Goal: Information Seeking & Learning: Learn about a topic

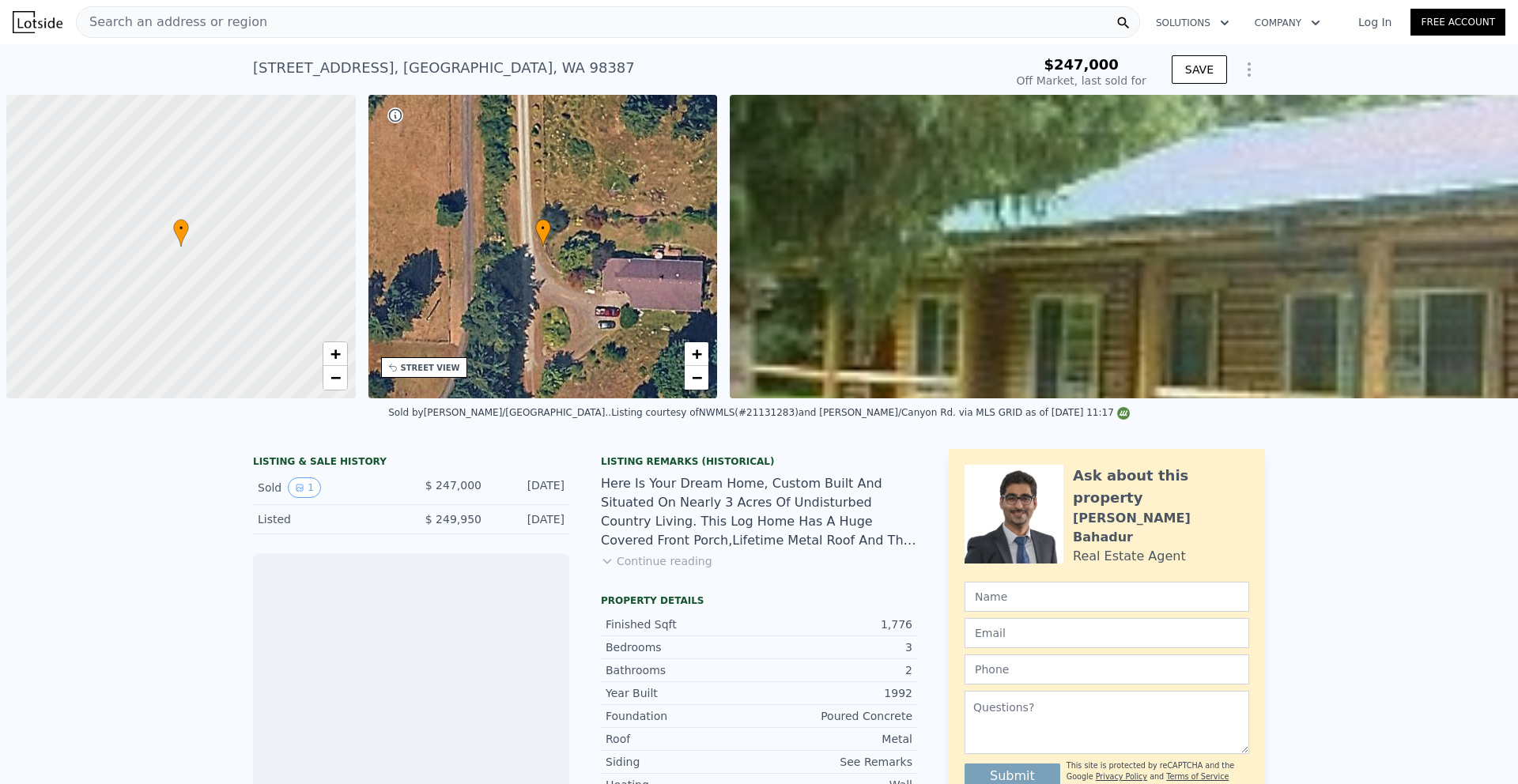
scroll to position [0, 7]
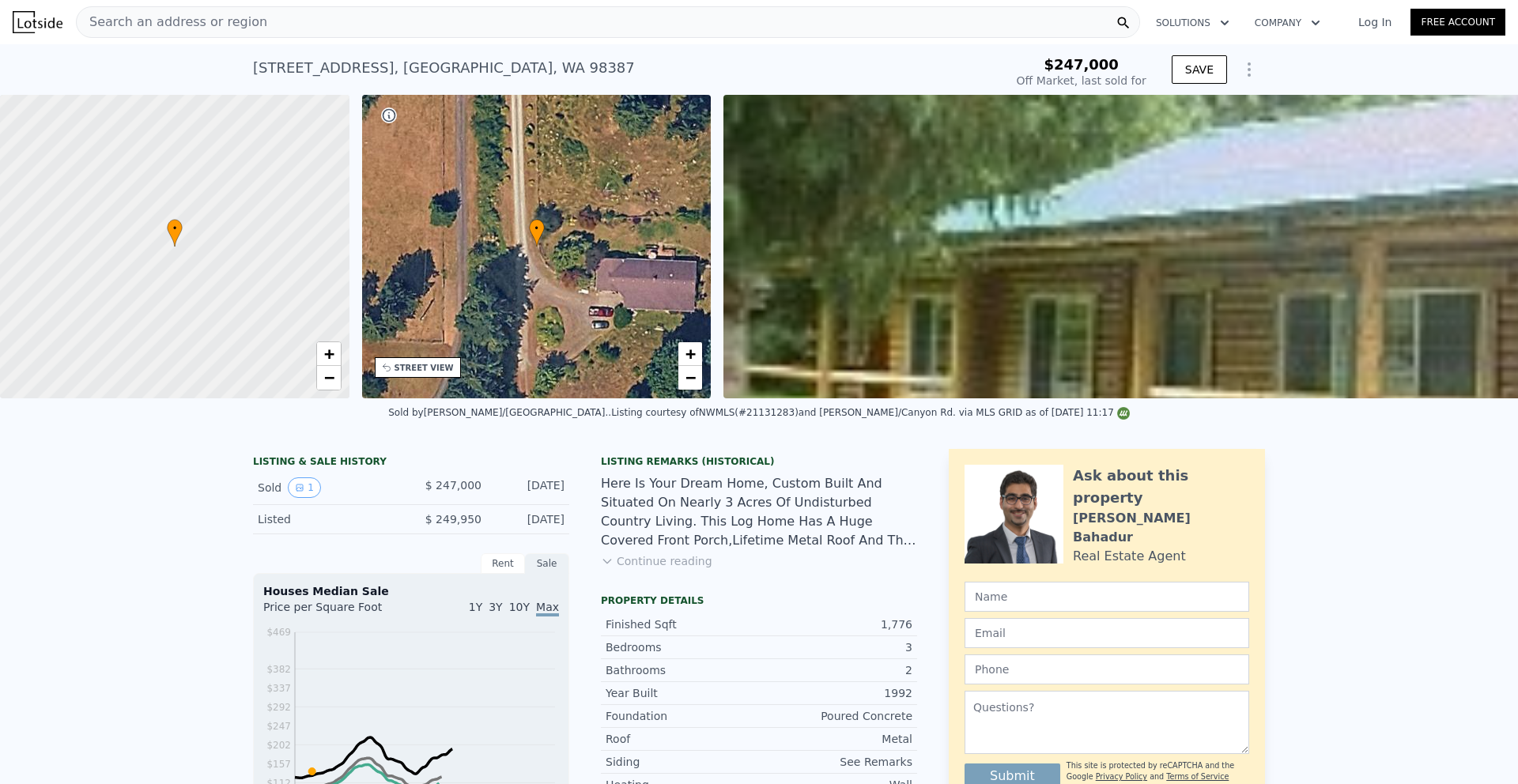
click at [1394, 495] on div "LISTING & SALE HISTORY Sold 1 $ 247,000 [DATE] Listed $ 249,950 [DATE] Rent Sal…" at bounding box center [759, 735] width 1518 height 597
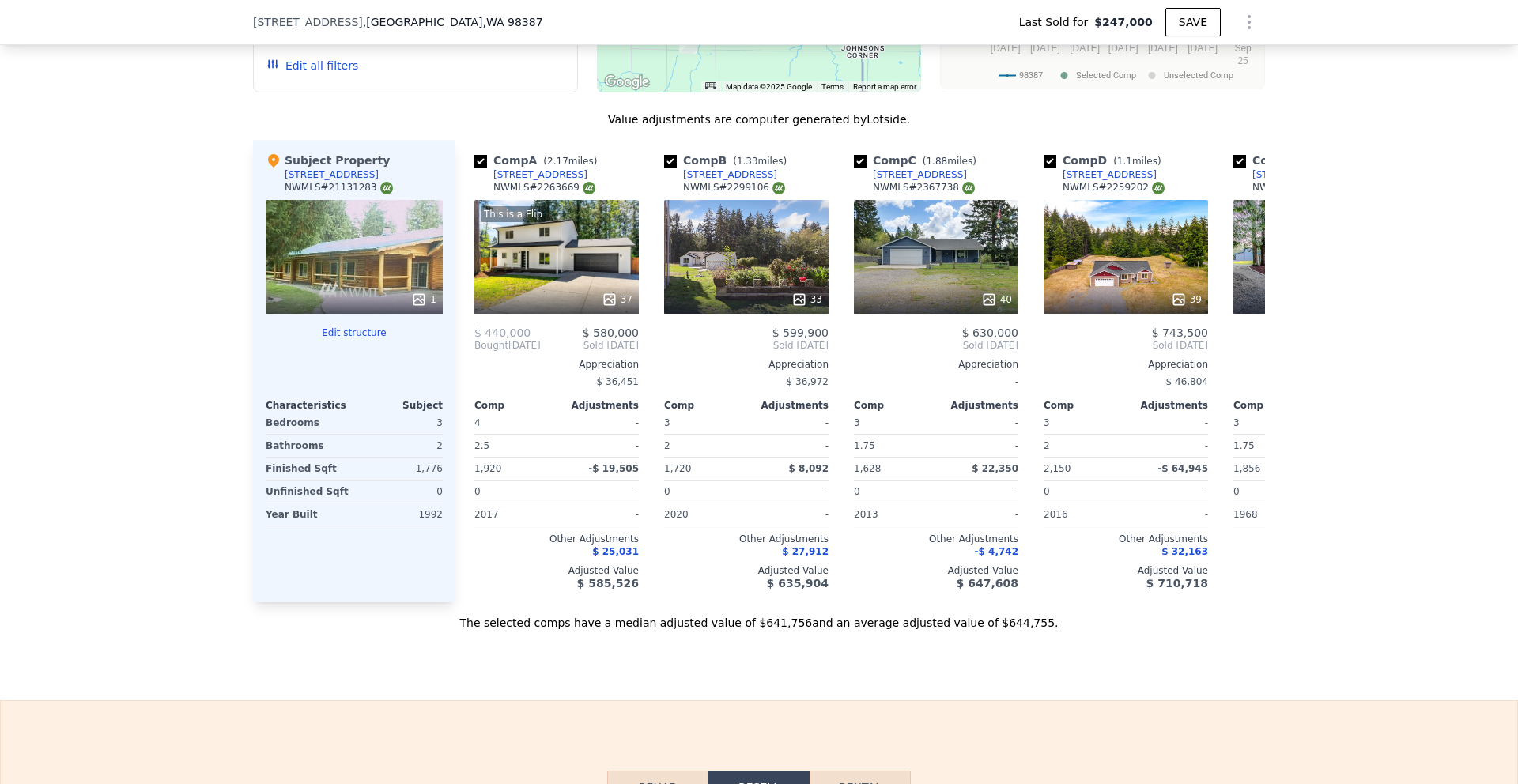
scroll to position [1372, 0]
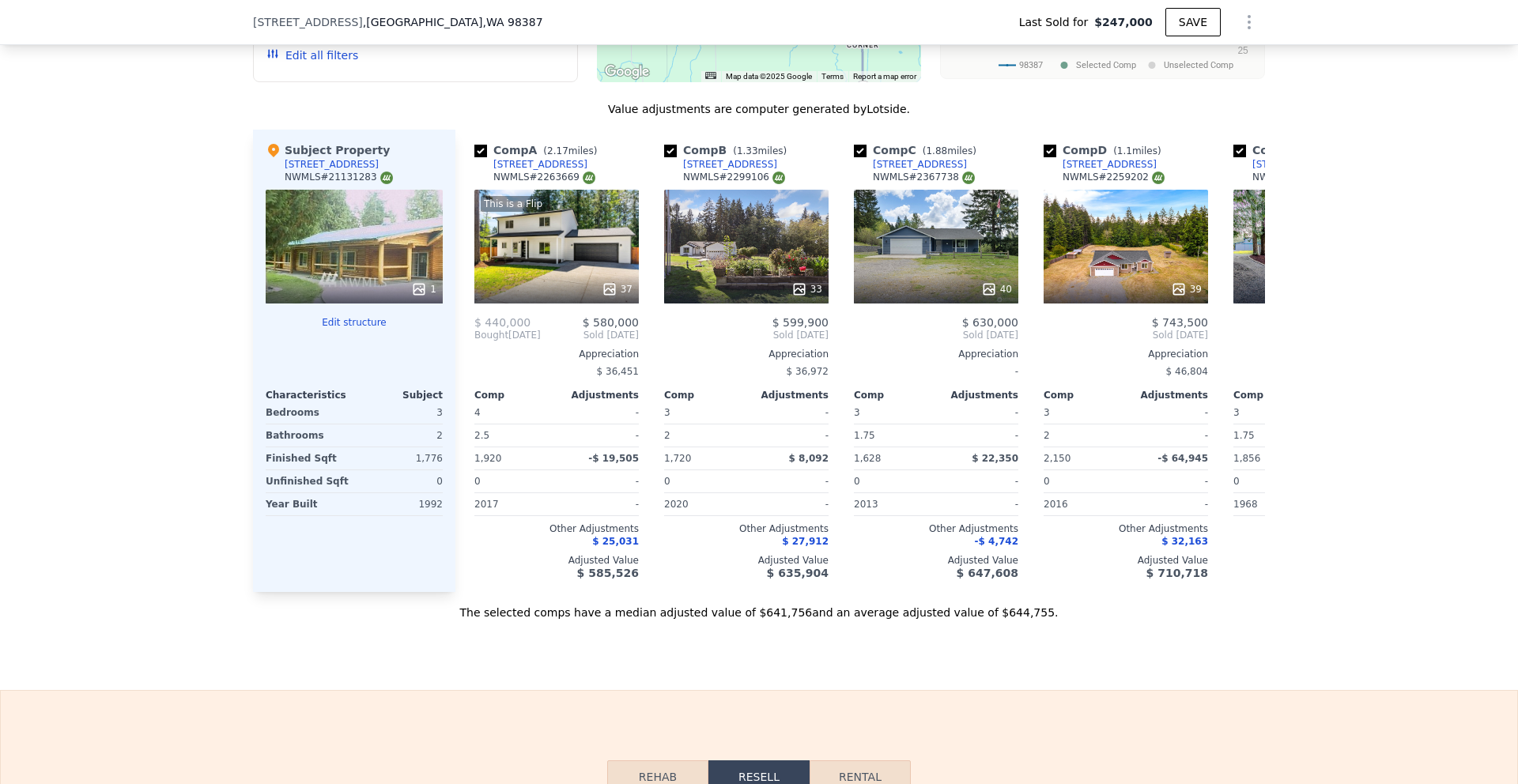
click at [1309, 317] on div "We found 12 sales that match your search Listings provided by NWMLS Filters Map…" at bounding box center [759, 190] width 1518 height 860
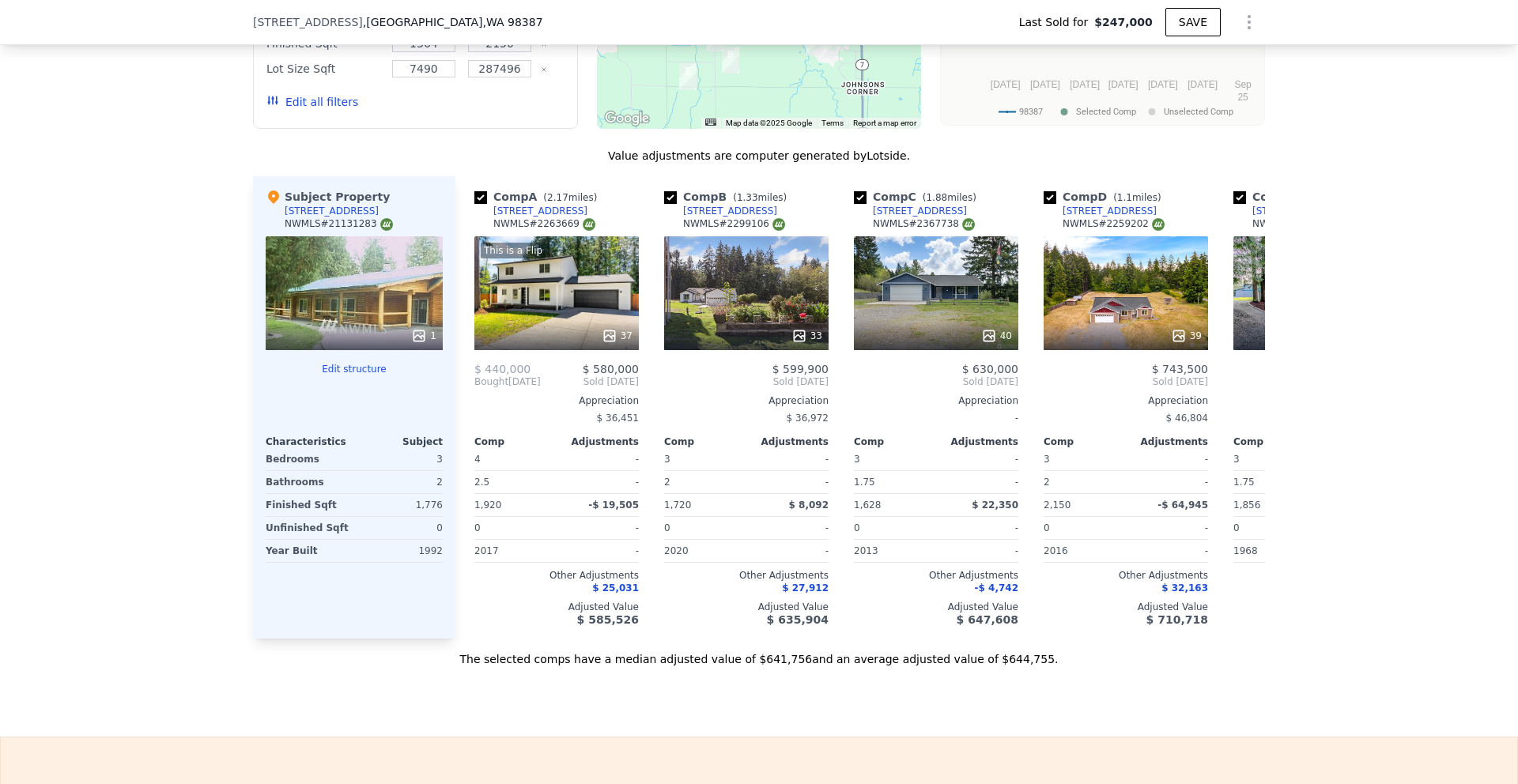
scroll to position [1323, 0]
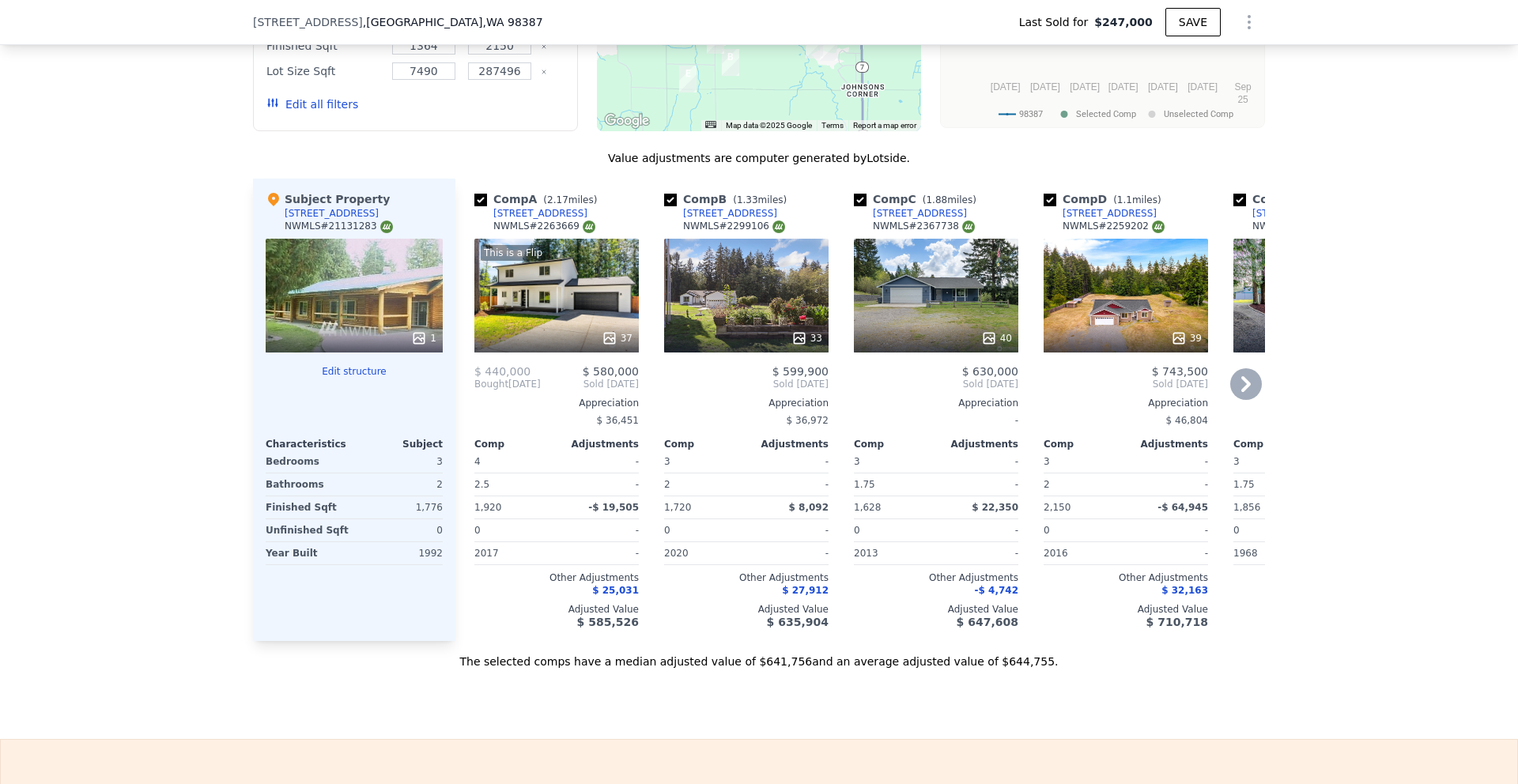
click at [1243, 392] on icon at bounding box center [1245, 384] width 9 height 16
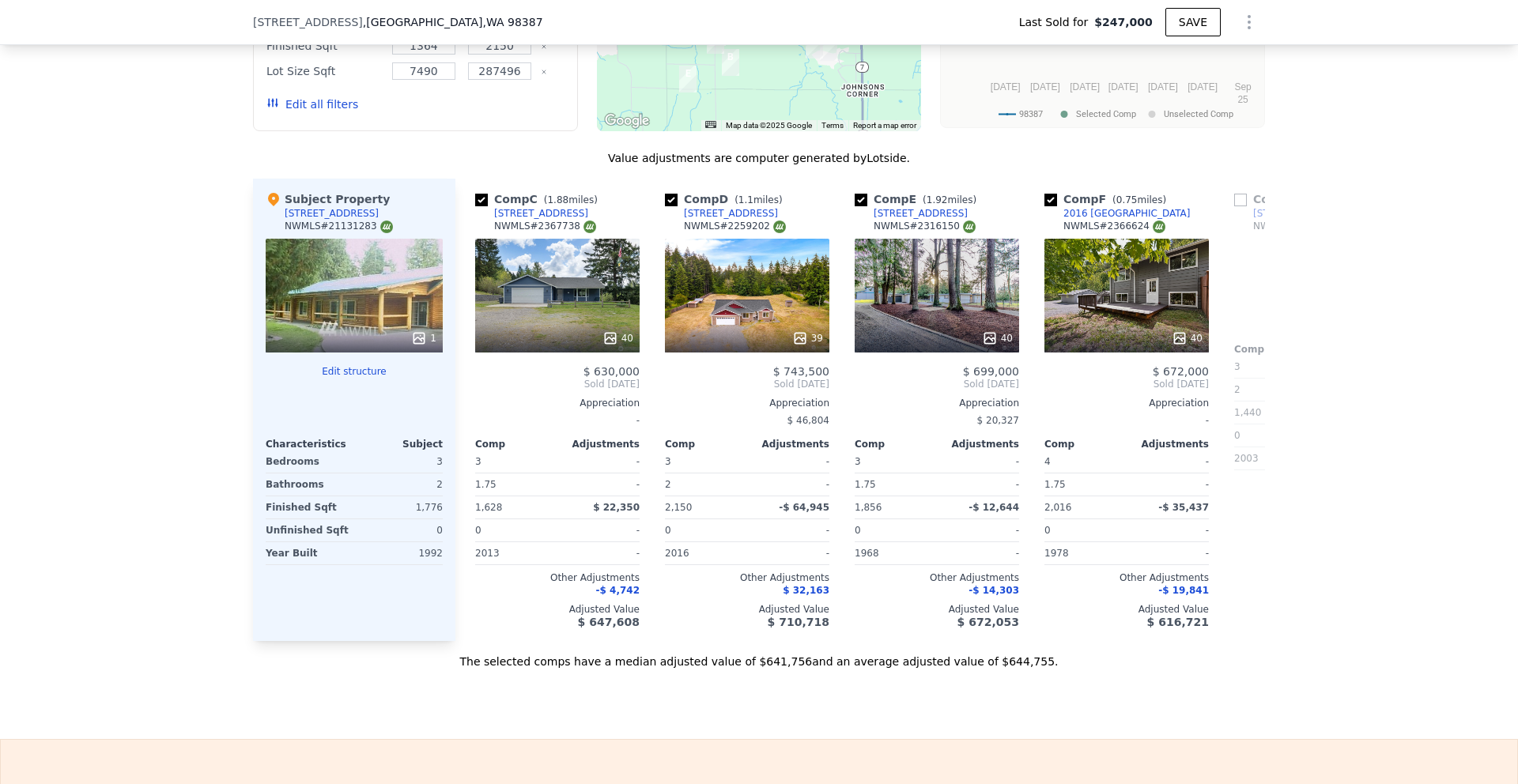
scroll to position [0, 379]
click at [460, 392] on icon at bounding box center [475, 384] width 32 height 32
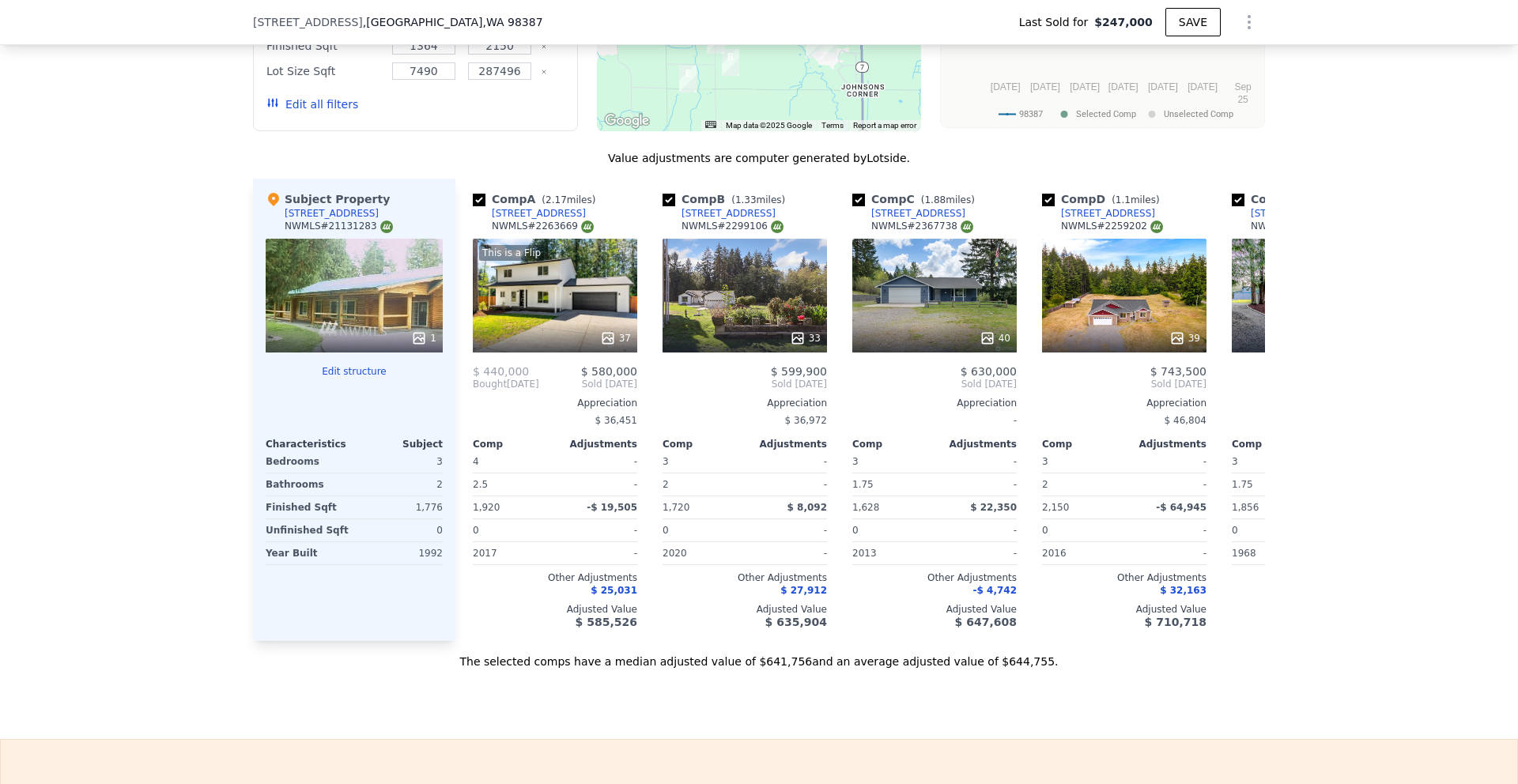
scroll to position [0, 0]
click at [572, 323] on div "This is a Flip 37" at bounding box center [557, 295] width 164 height 114
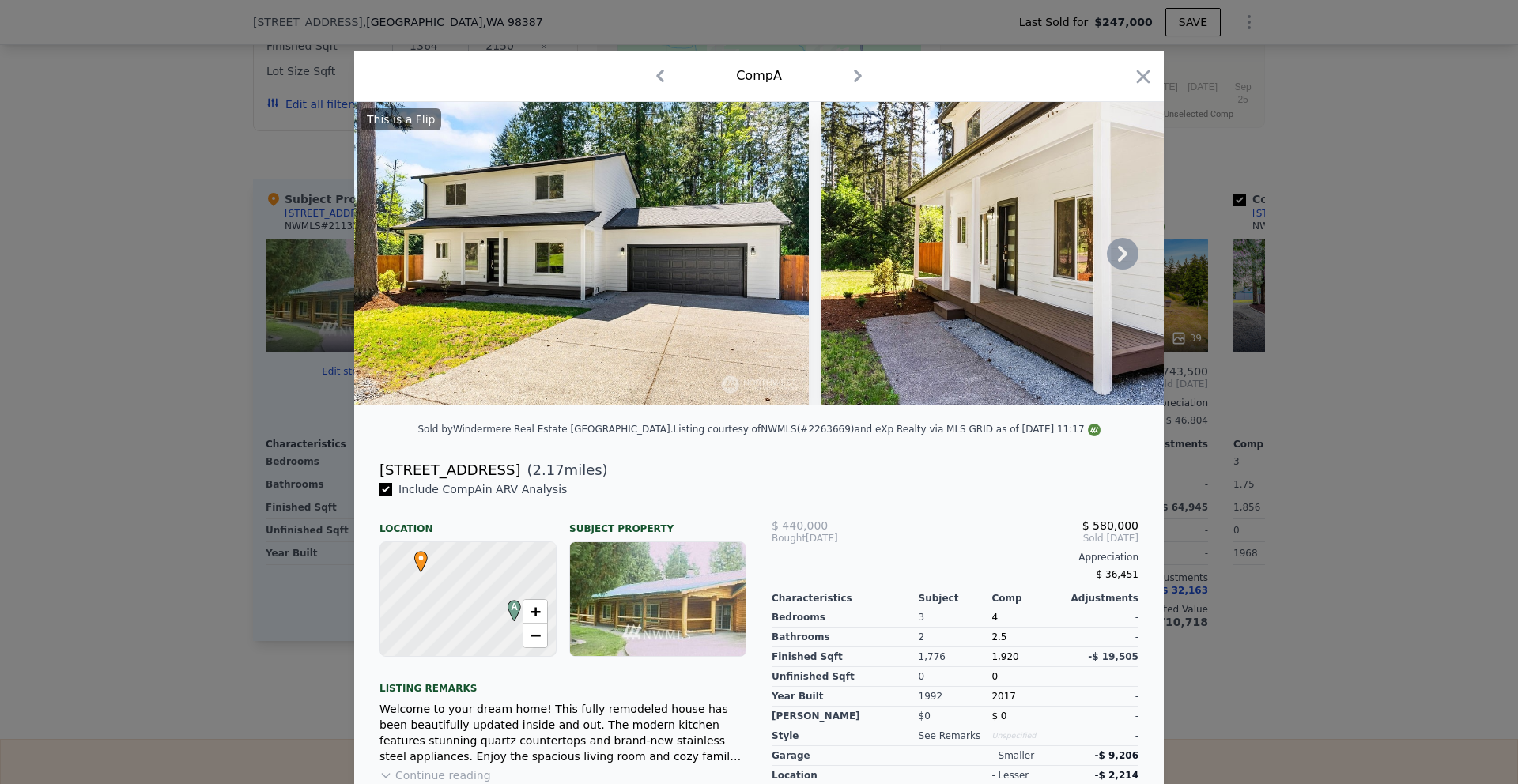
click at [1114, 268] on icon at bounding box center [1123, 254] width 32 height 32
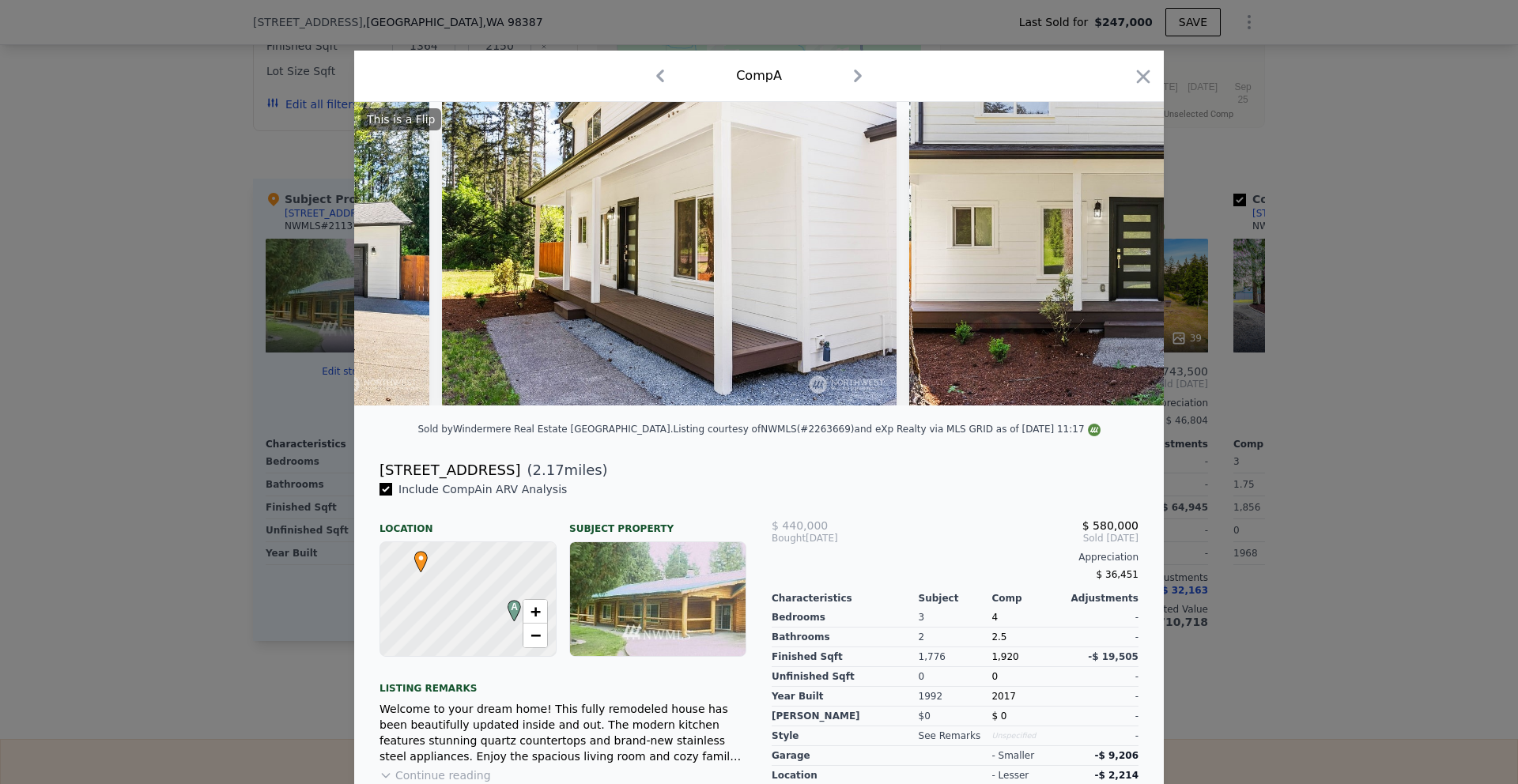
click at [1114, 268] on img at bounding box center [1137, 254] width 455 height 304
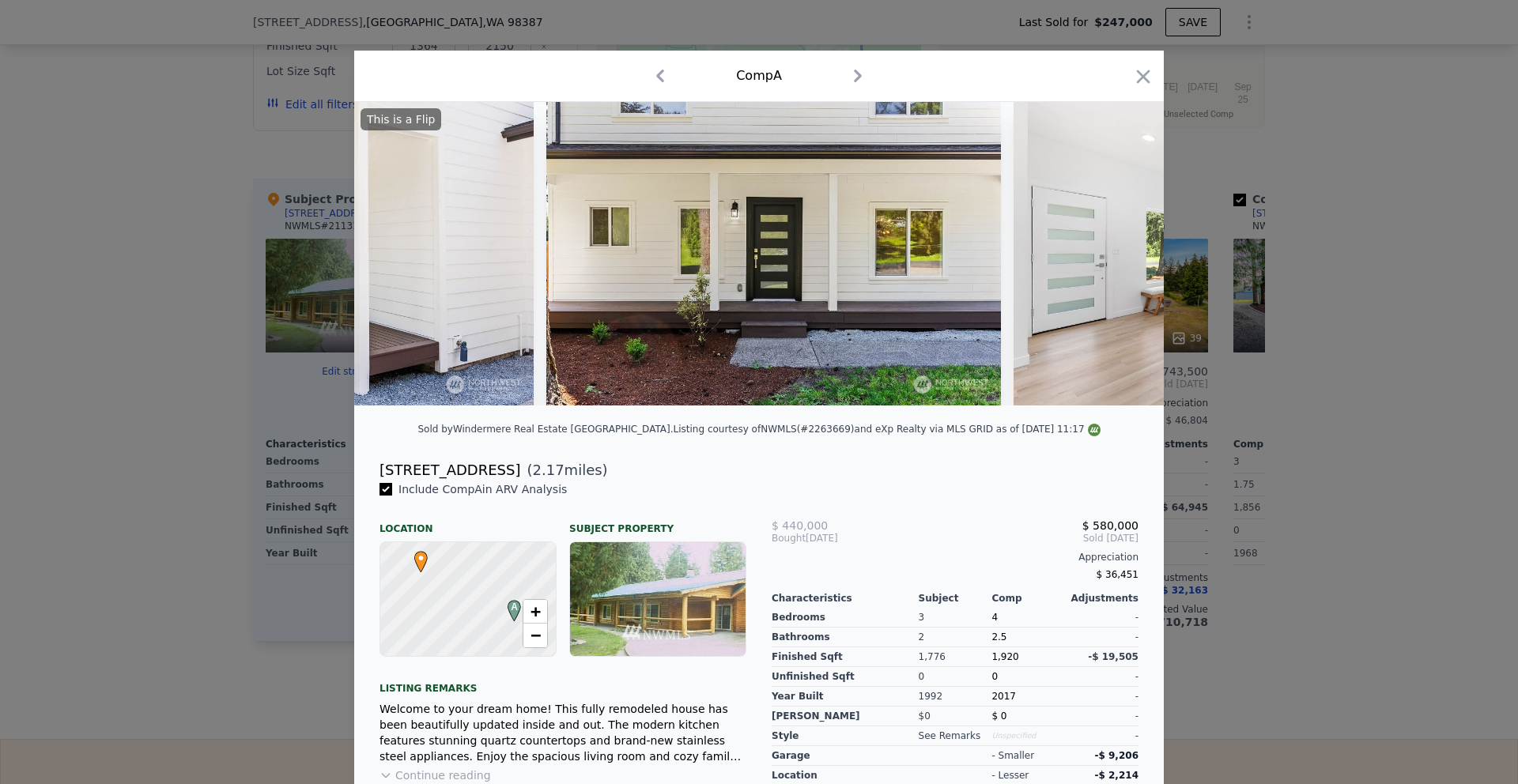
click at [1114, 268] on img at bounding box center [1241, 254] width 455 height 304
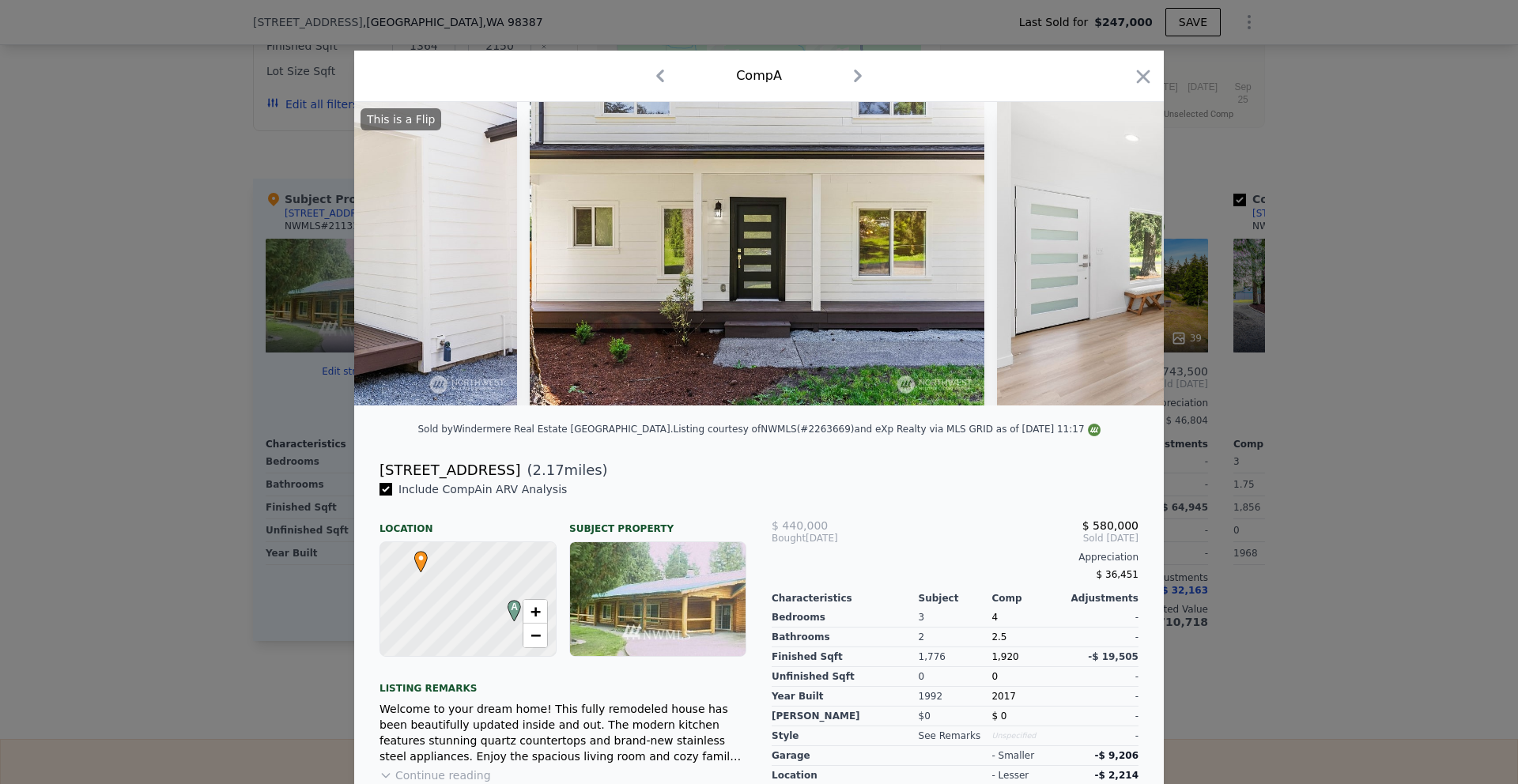
click at [1114, 268] on img at bounding box center [1225, 254] width 455 height 304
click at [1114, 268] on icon at bounding box center [1123, 254] width 32 height 32
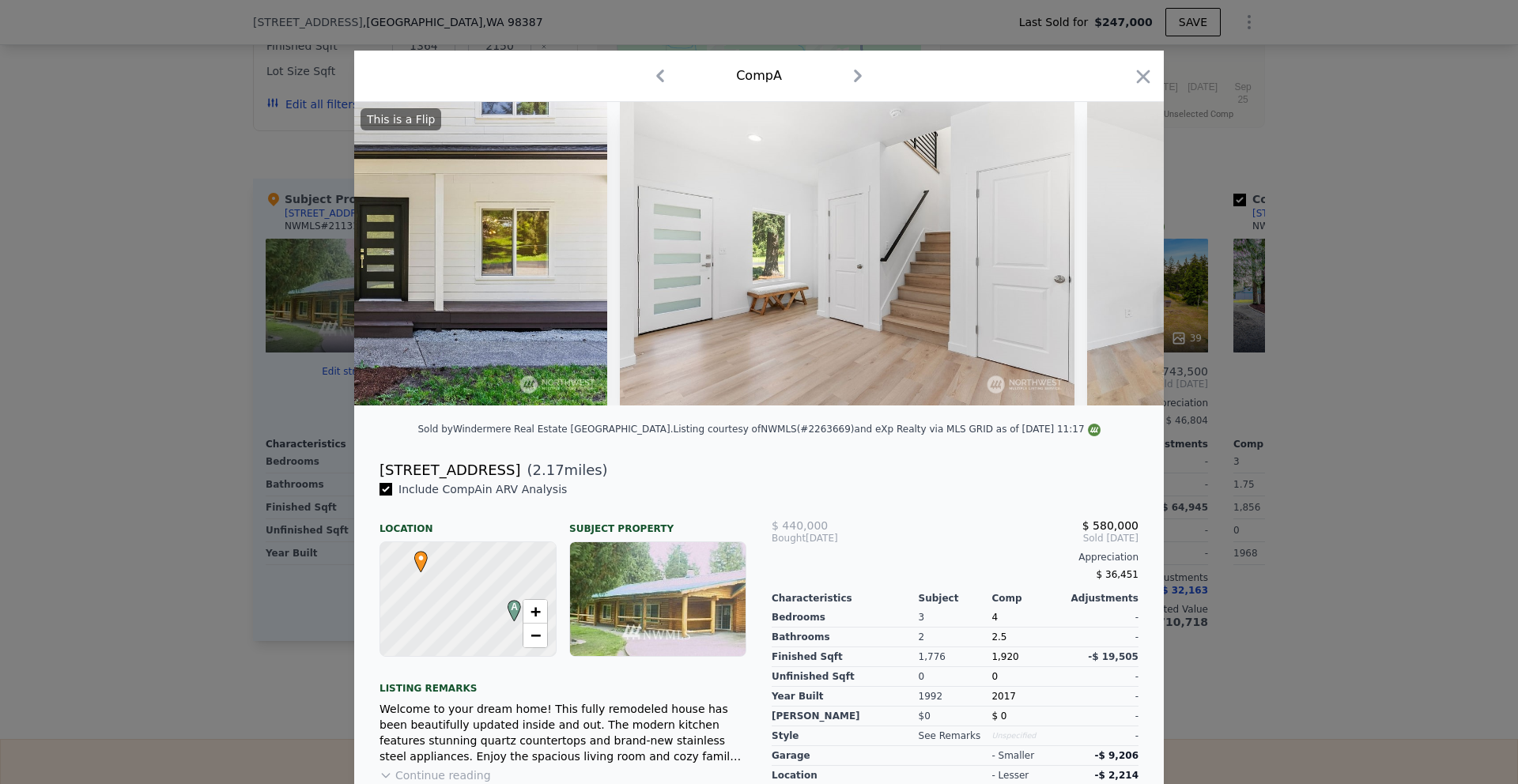
scroll to position [0, 1139]
click at [1132, 75] on icon "button" at bounding box center [1143, 76] width 22 height 22
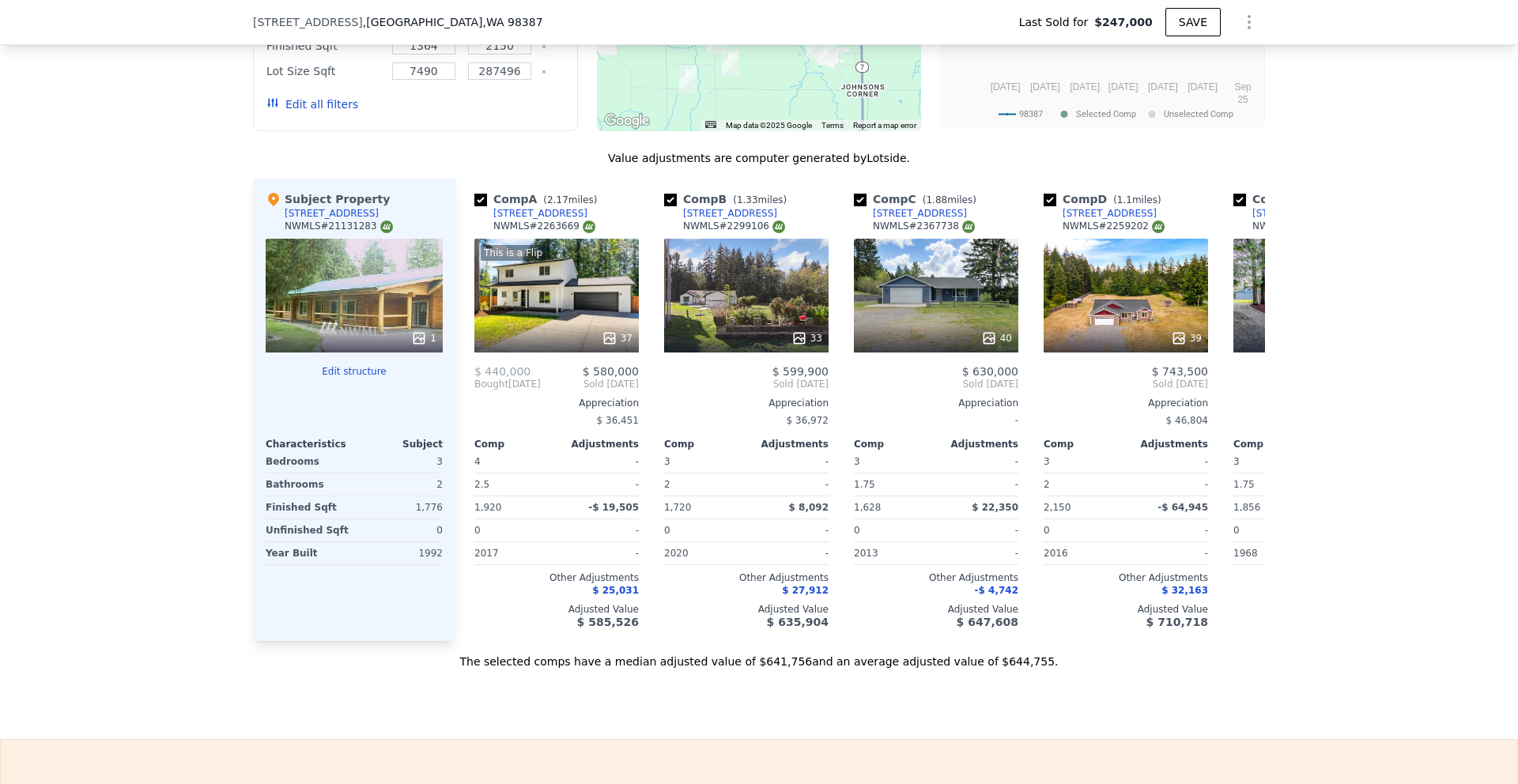
click at [1325, 290] on div "We found 12 sales that match your search Listings provided by NWMLS Filters Map…" at bounding box center [759, 239] width 1518 height 860
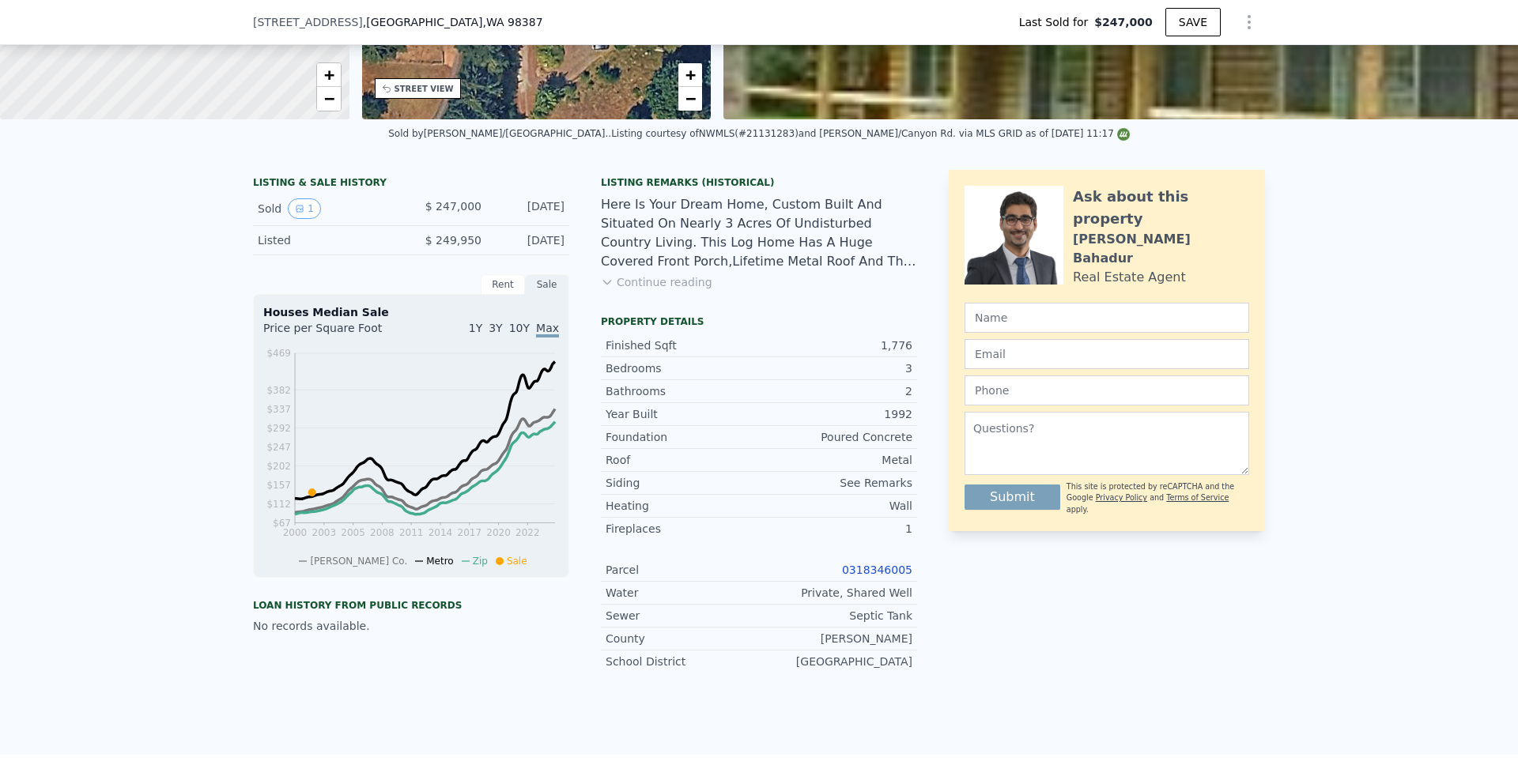
scroll to position [446, 0]
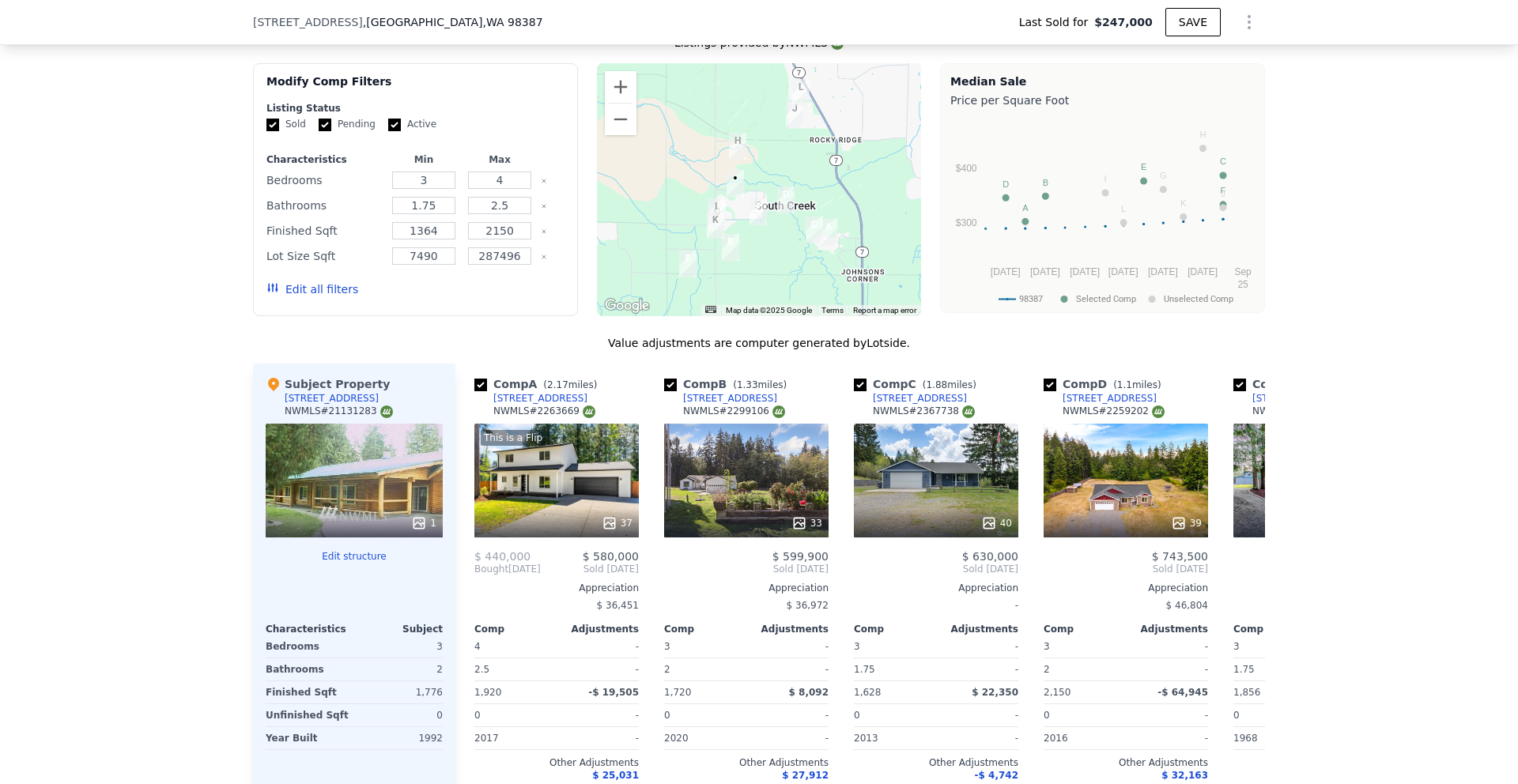
scroll to position [1159, 0]
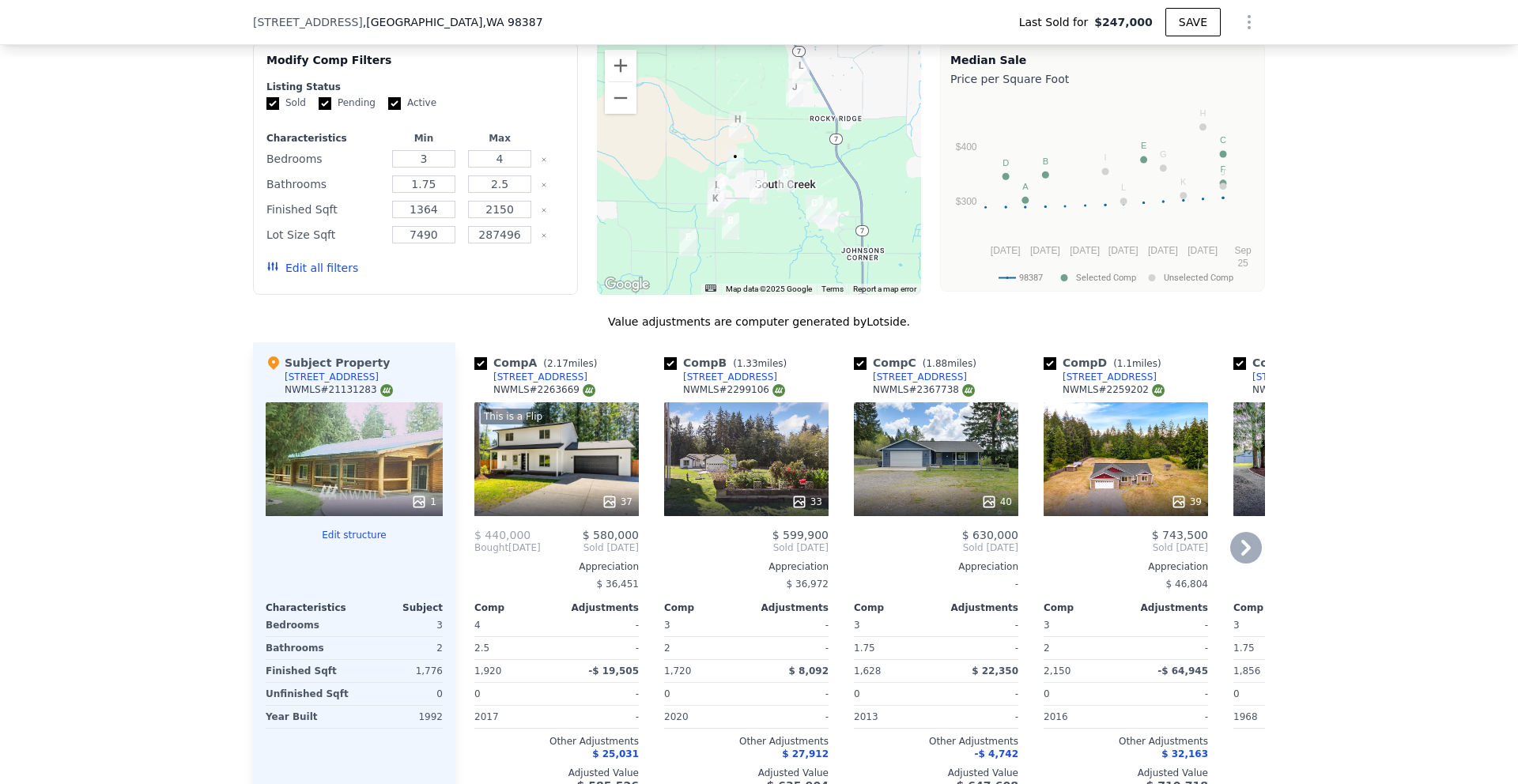
click at [1259, 569] on div "$ 699,000 Sold [DATE] Appreciation $ 20,327 Comp Adjustments 3 - 1.75 - 1,856 -…" at bounding box center [1315, 660] width 164 height 263
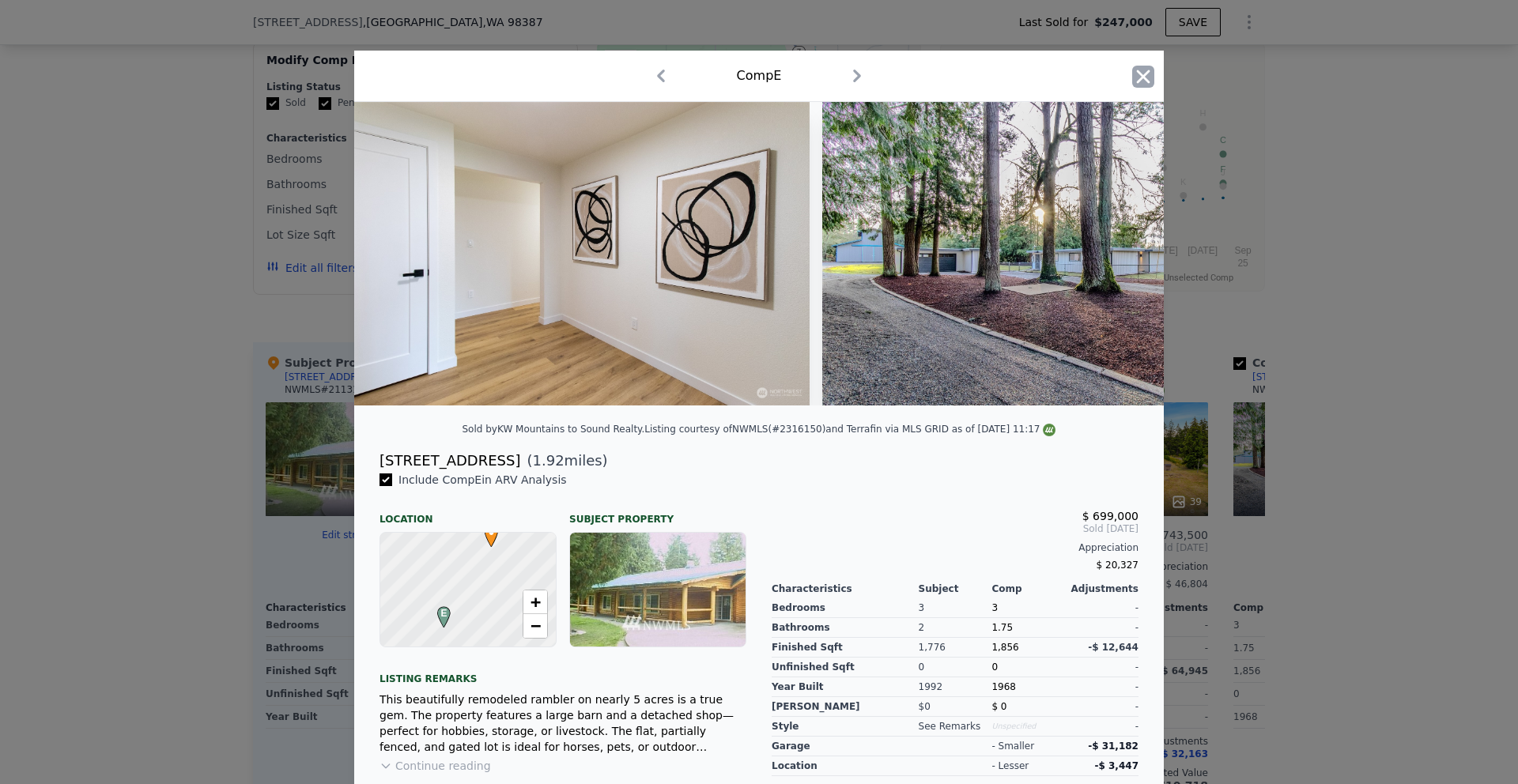
click at [1139, 74] on icon "button" at bounding box center [1143, 76] width 22 height 22
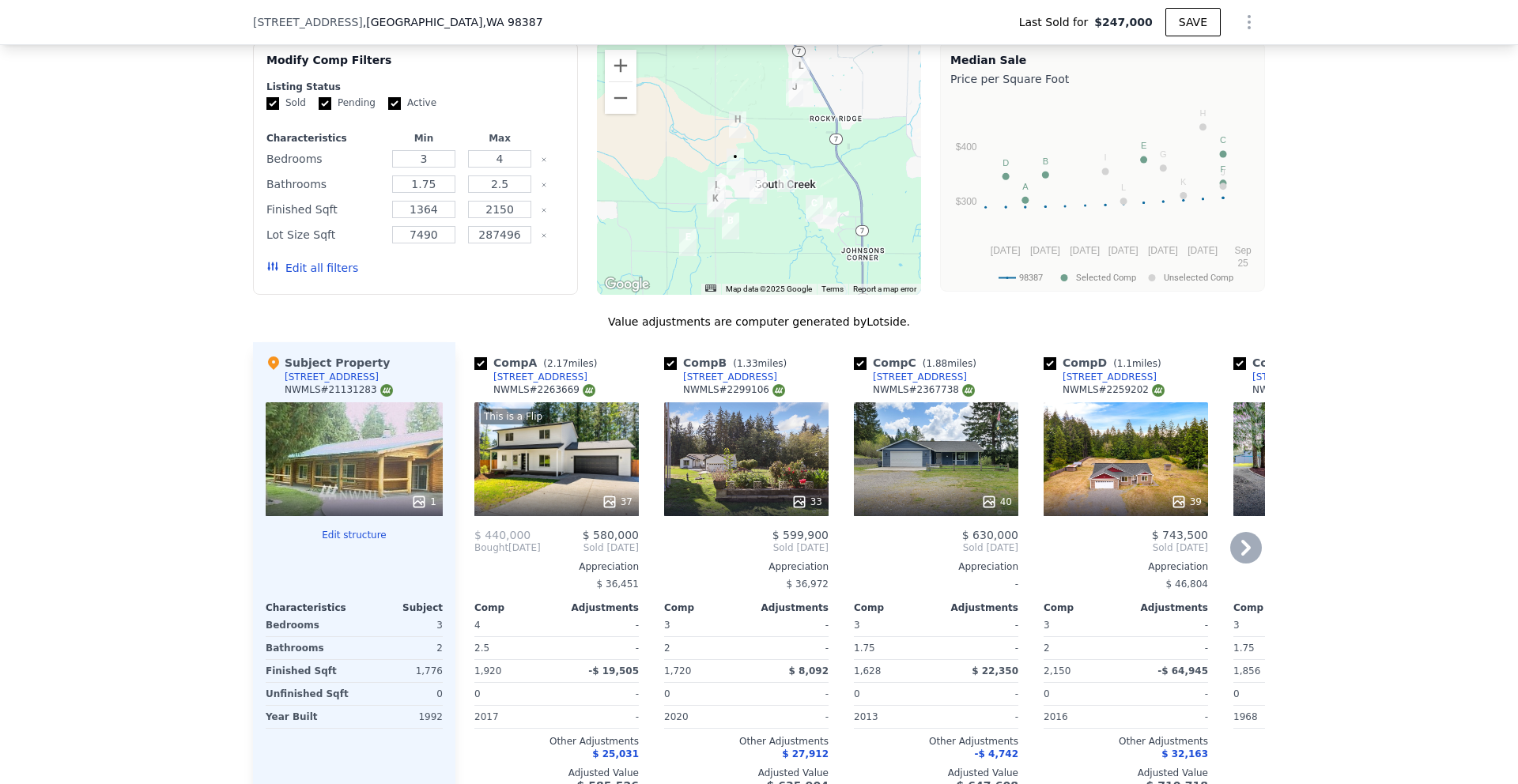
click at [1234, 553] on icon at bounding box center [1246, 548] width 32 height 32
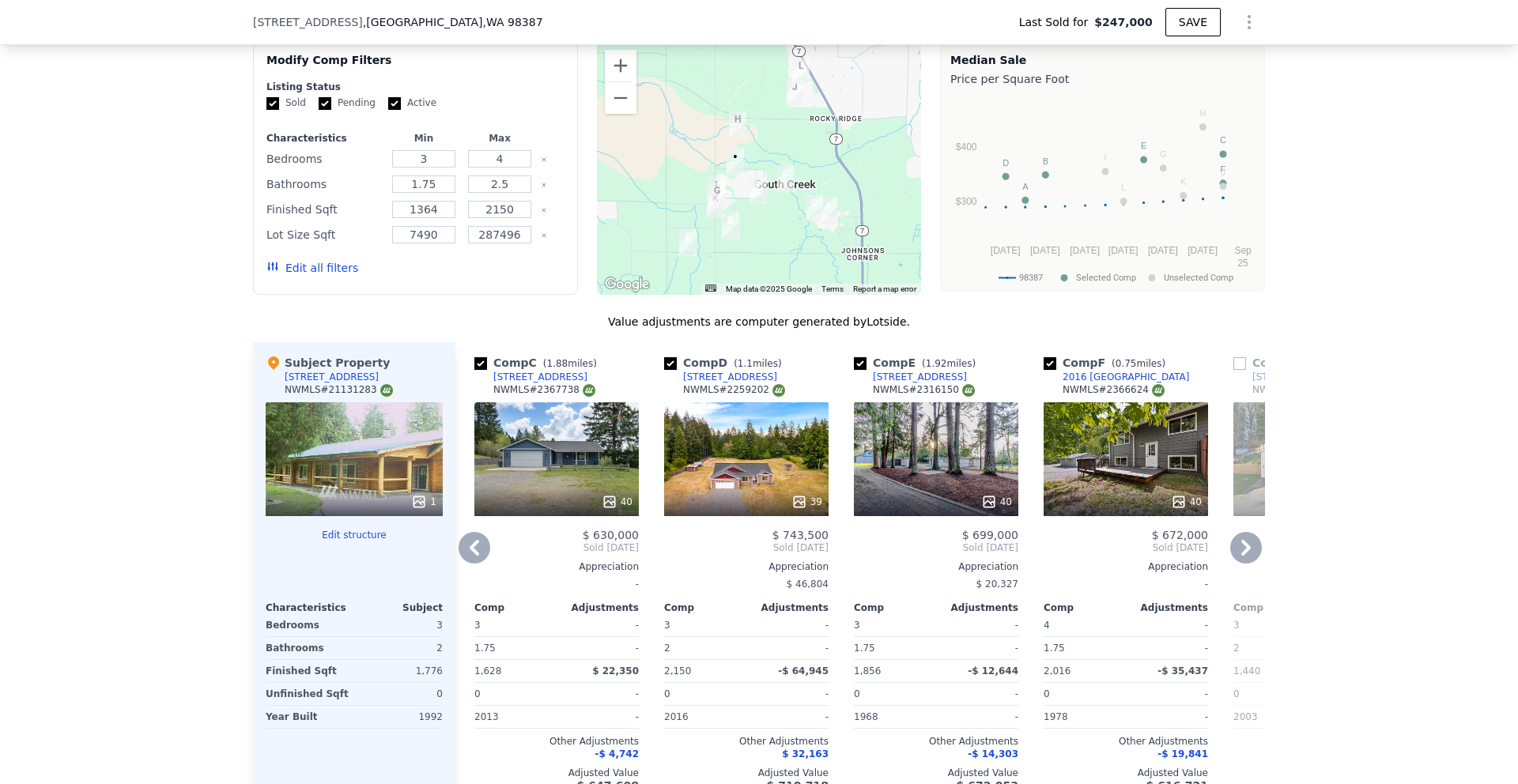
click at [1234, 553] on icon at bounding box center [1246, 548] width 32 height 32
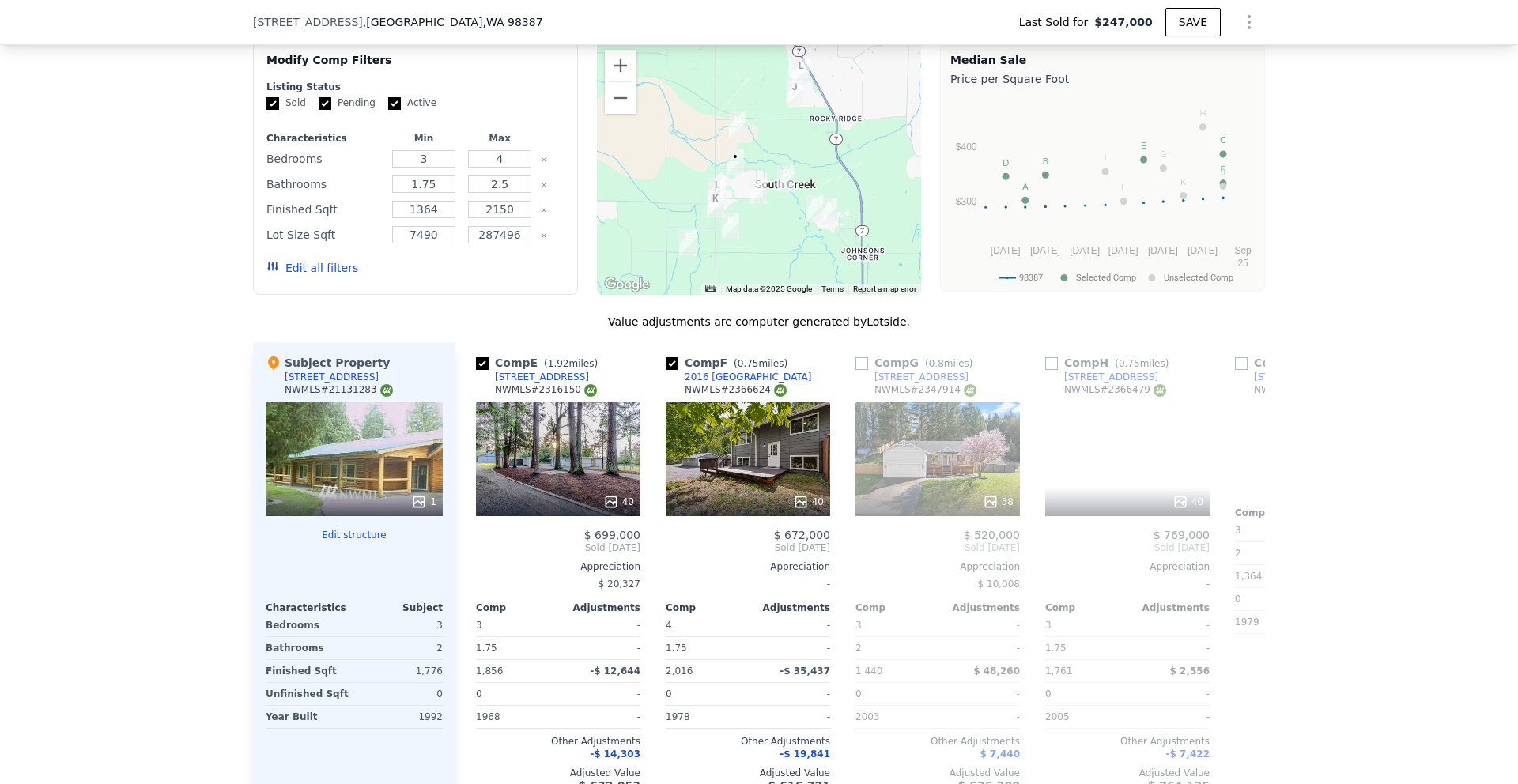
scroll to position [0, 759]
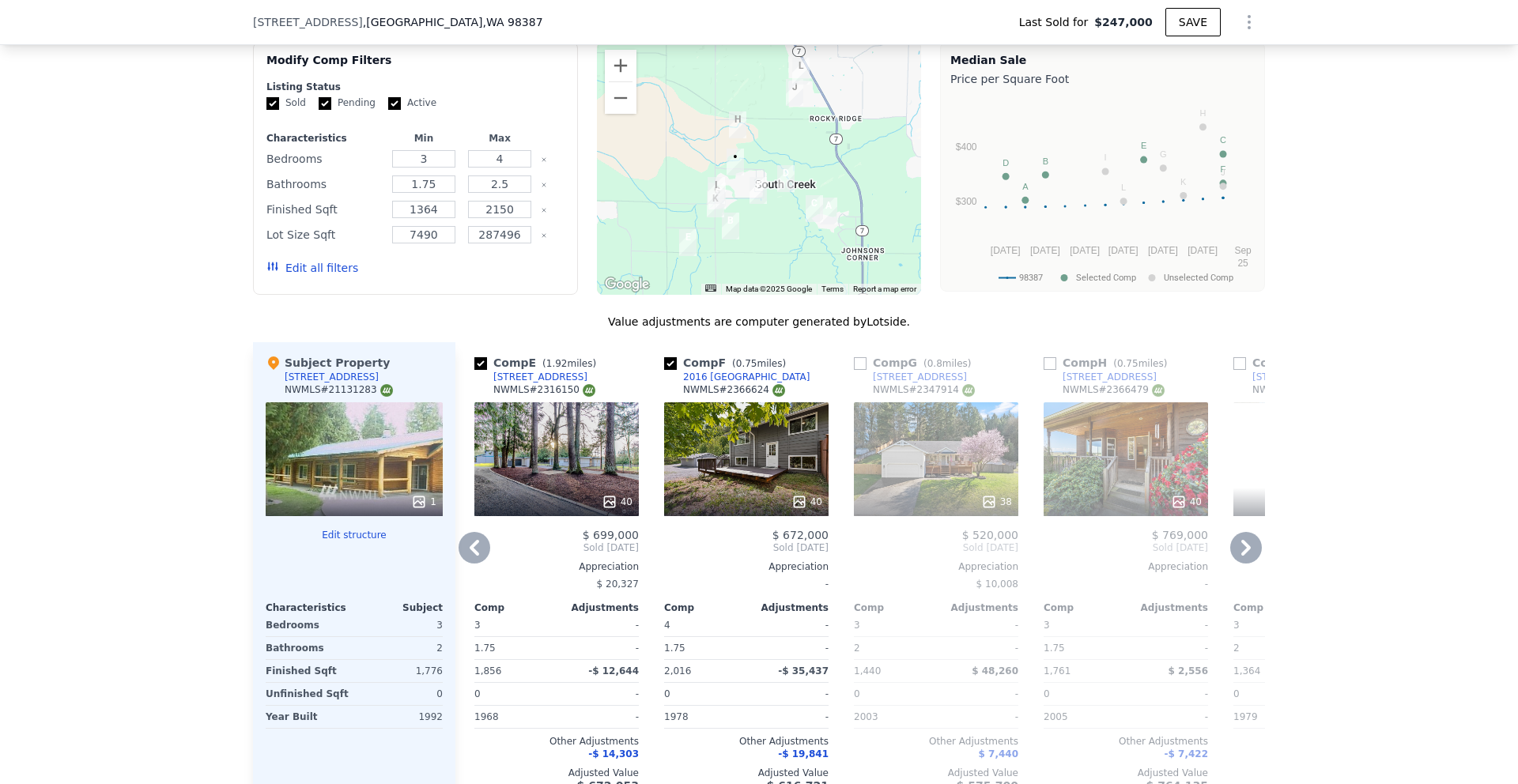
click at [1349, 431] on div "We found 12 sales that match your search Listings provided by NWMLS Filters Map…" at bounding box center [759, 403] width 1518 height 860
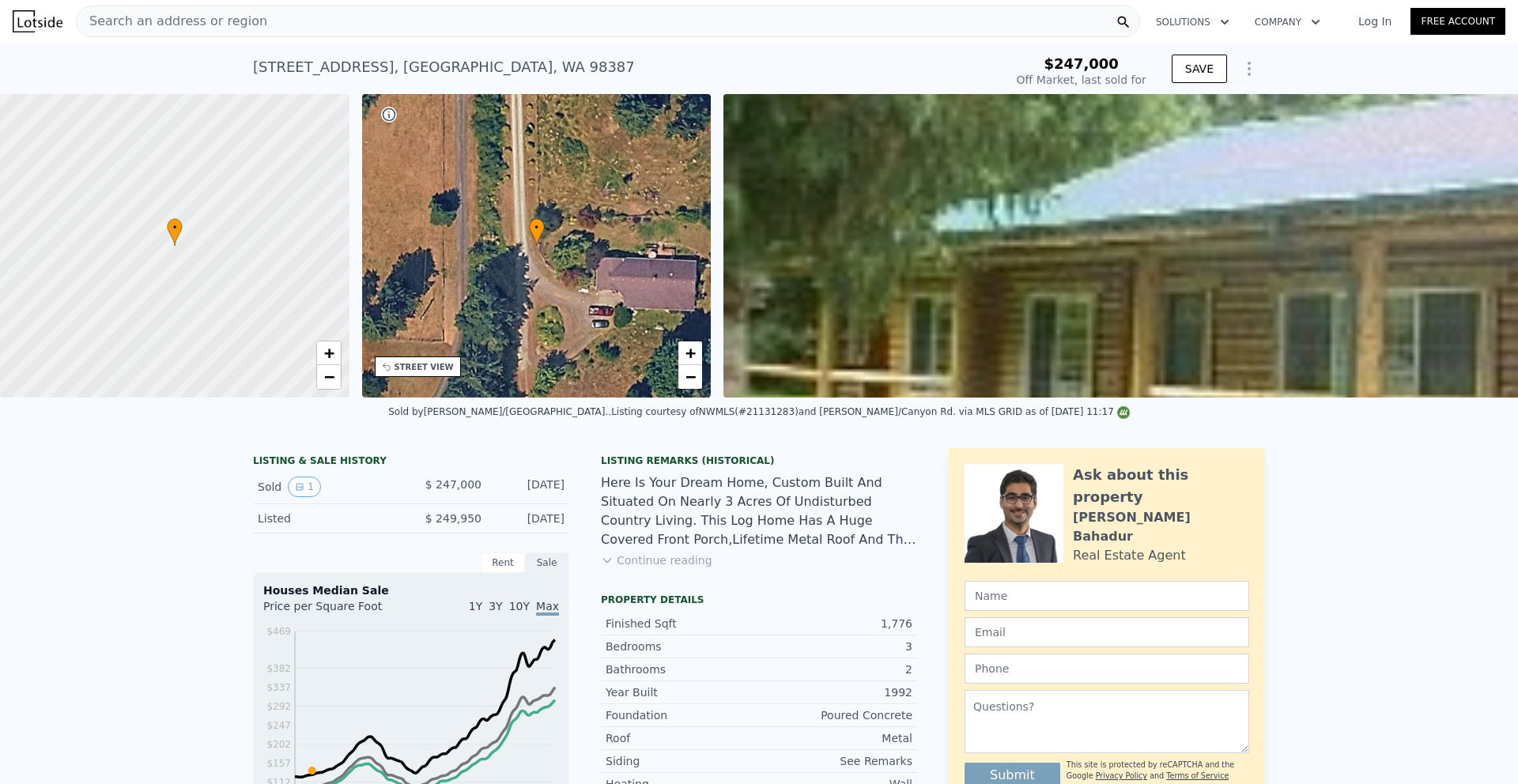
scroll to position [0, 0]
drag, startPoint x: 578, startPoint y: 63, endPoint x: 249, endPoint y: 56, distance: 329.1
click at [253, 56] on div "[STREET_ADDRESS] Sold [DATE] for $247k" at bounding box center [625, 73] width 744 height 44
copy div "[STREET_ADDRESS]"
type input "$ 637,000"
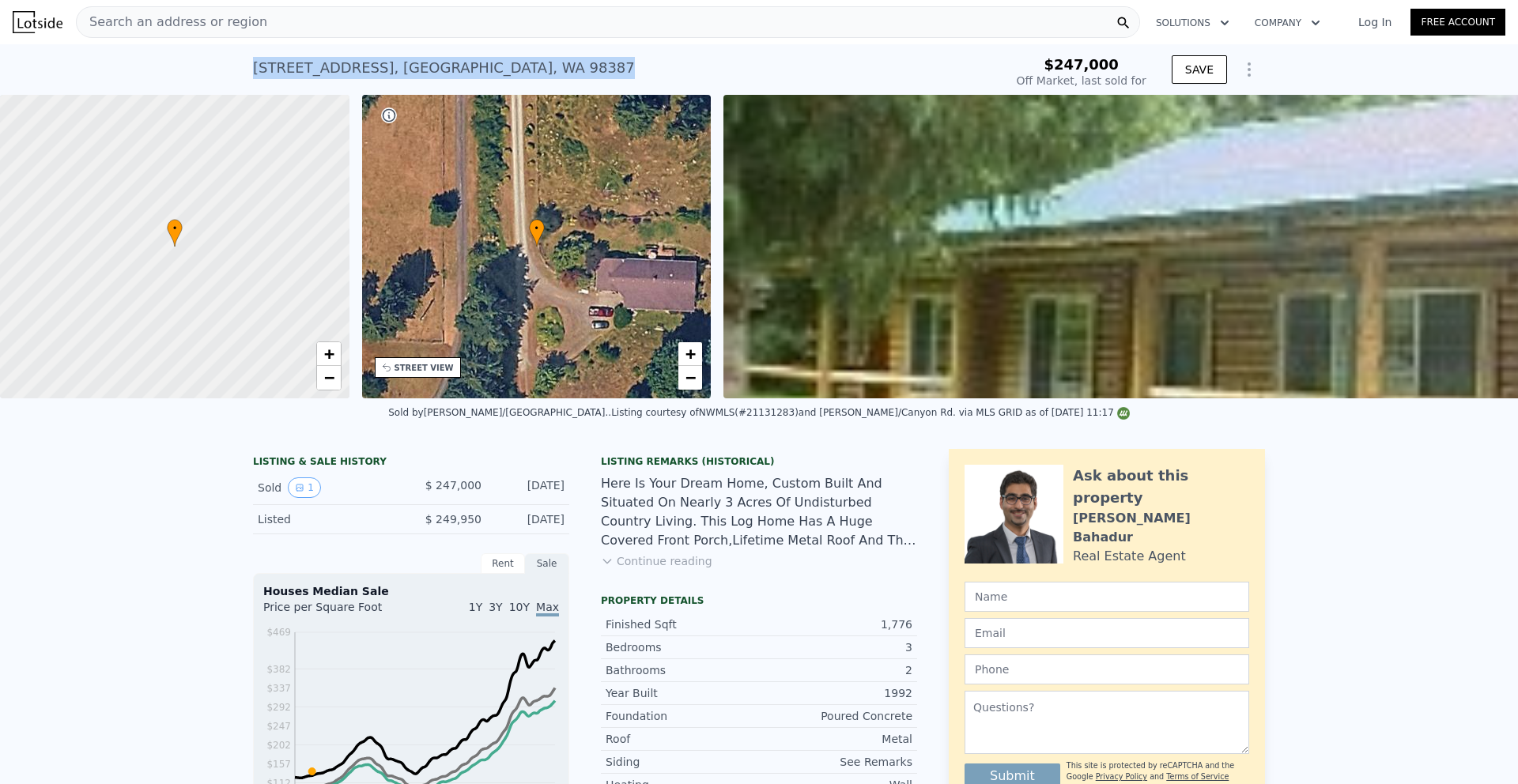
type input "$ 327,334"
